Goal: Find specific page/section: Find specific page/section

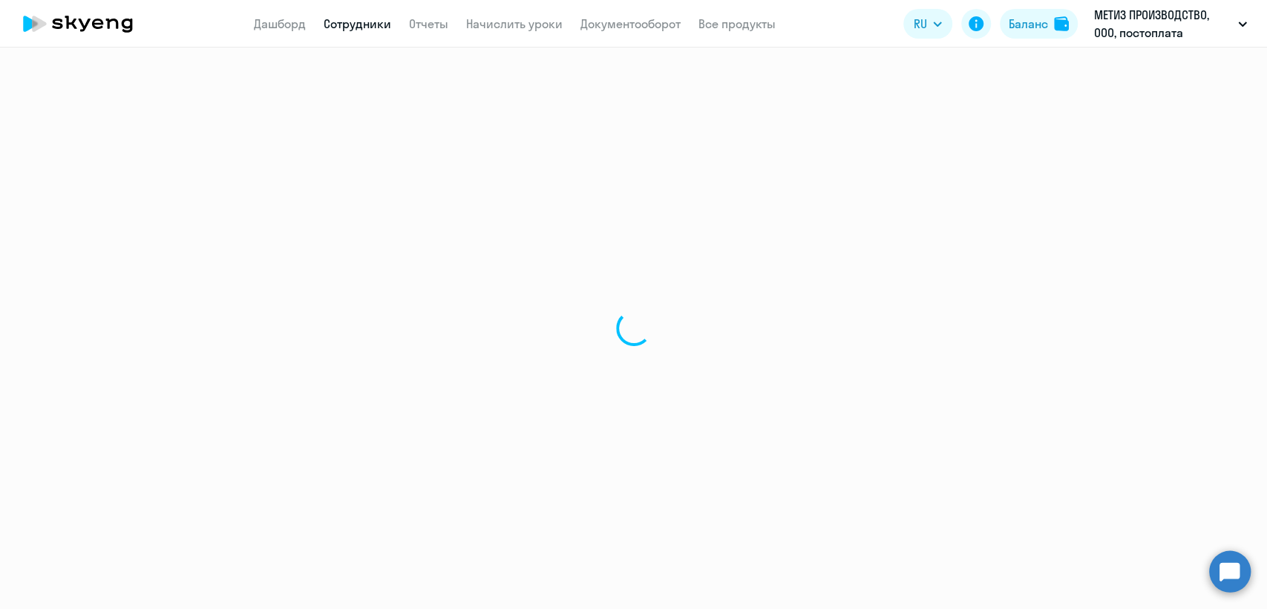
select select "30"
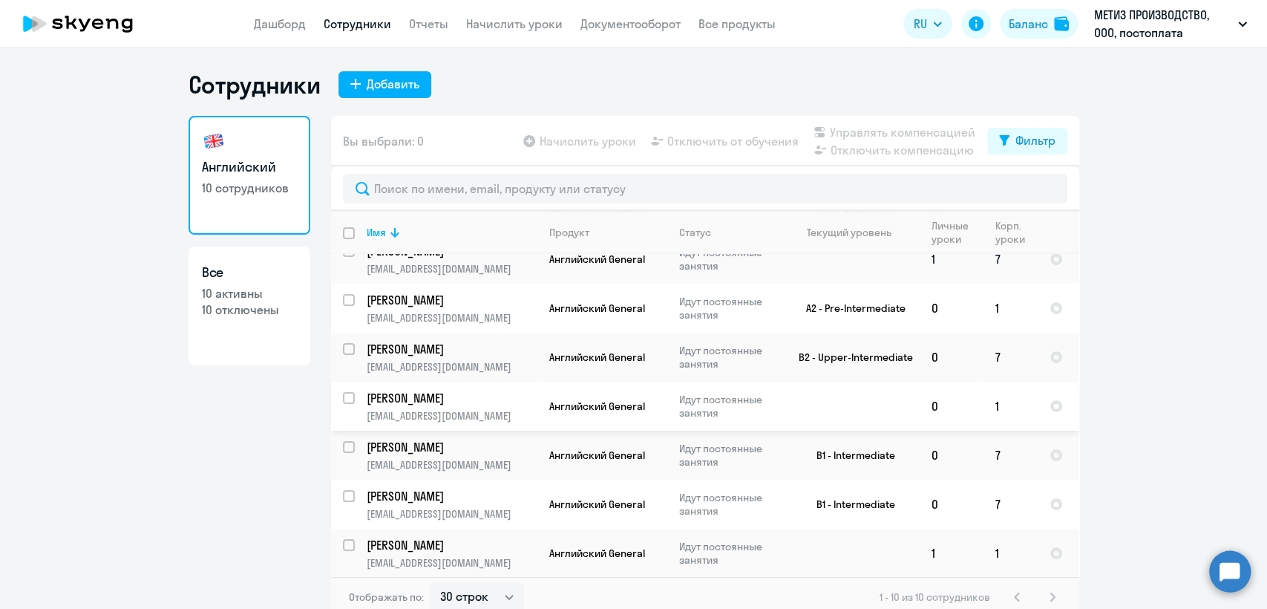
scroll to position [9, 0]
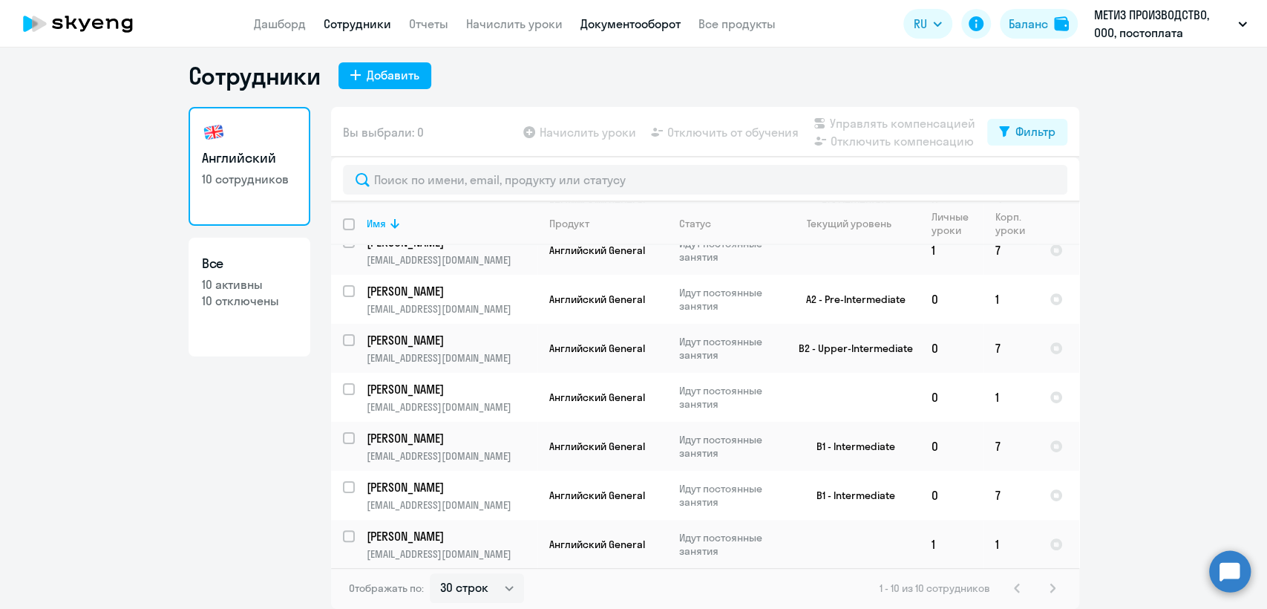
click at [624, 19] on link "Документооборот" at bounding box center [631, 23] width 100 height 15
